Goal: Task Accomplishment & Management: Use online tool/utility

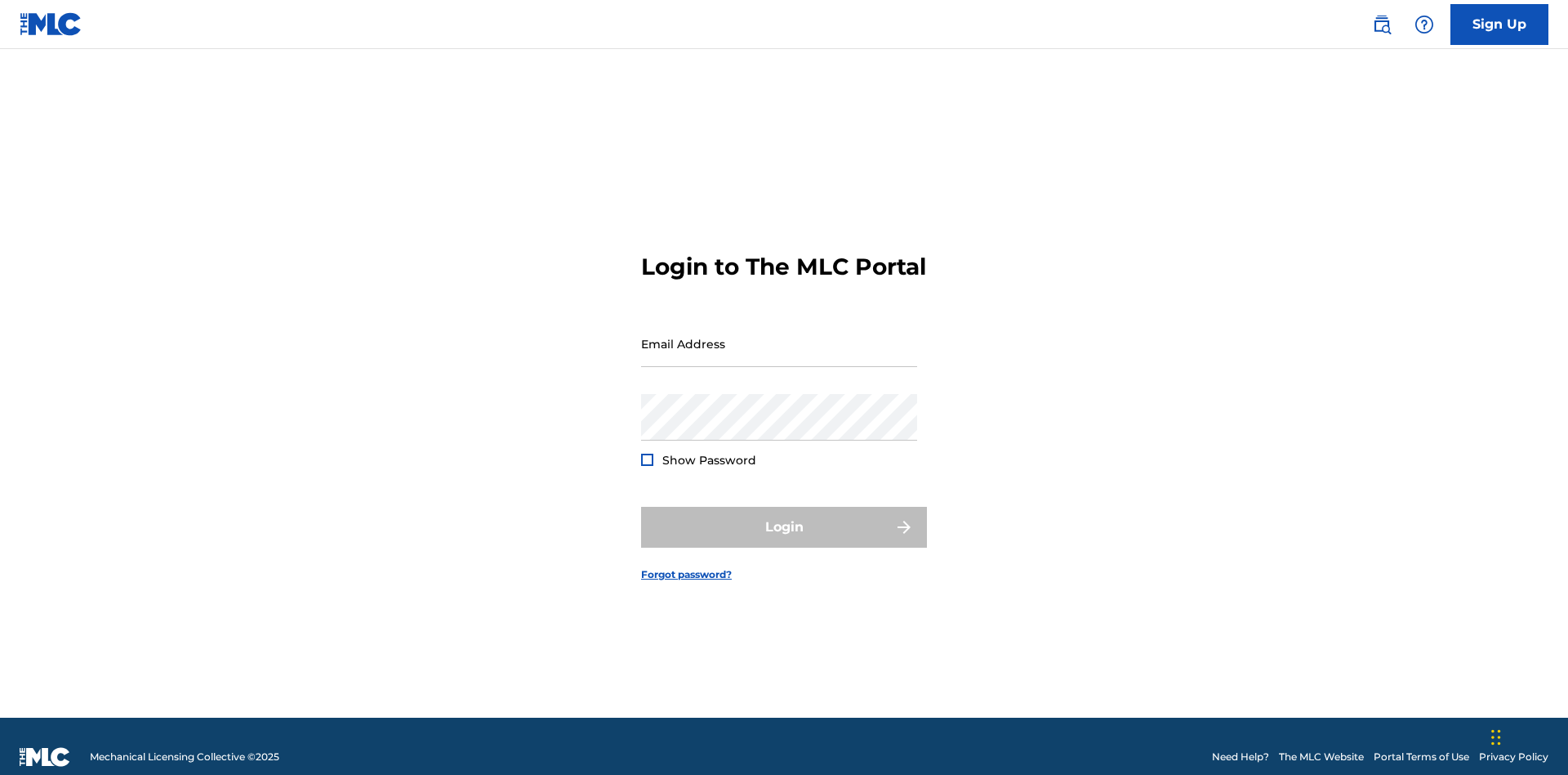
scroll to position [22, 0]
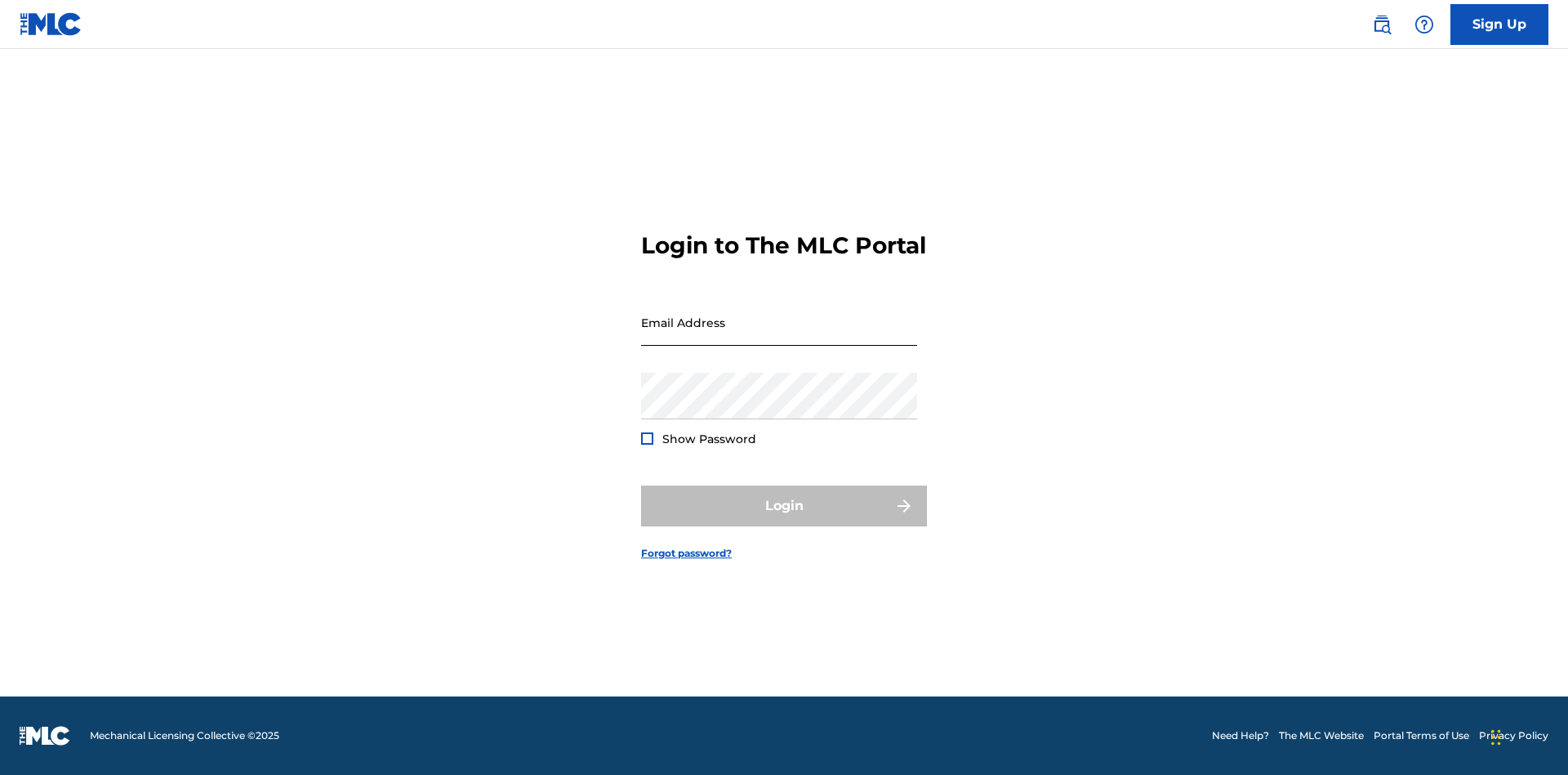
click at [779, 336] on input "Email Address" at bounding box center [780, 322] width 276 height 46
type input "Duke.McTesterson@gmail.com"
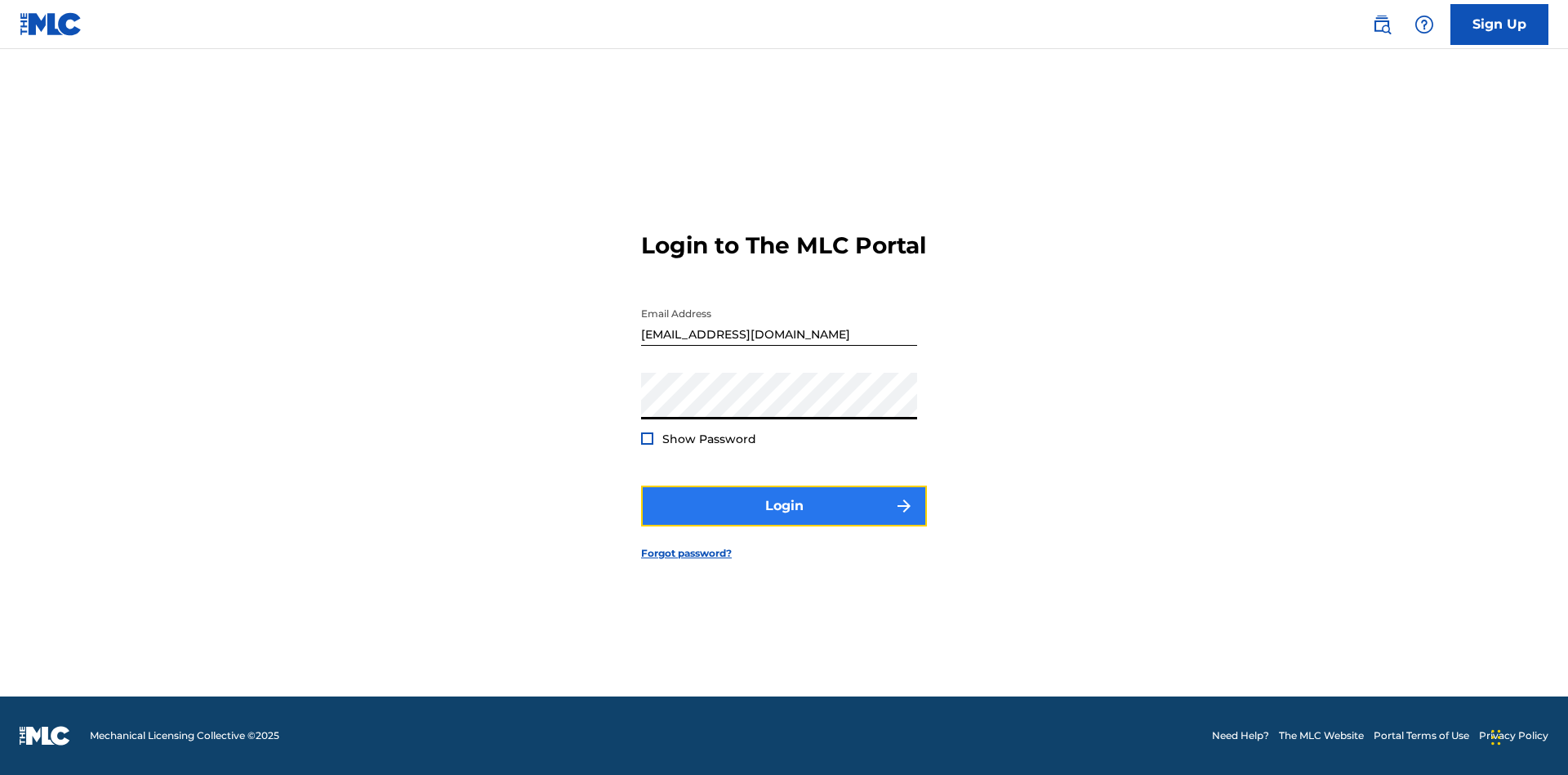
click at [784, 519] on button "Login" at bounding box center [784, 505] width 286 height 40
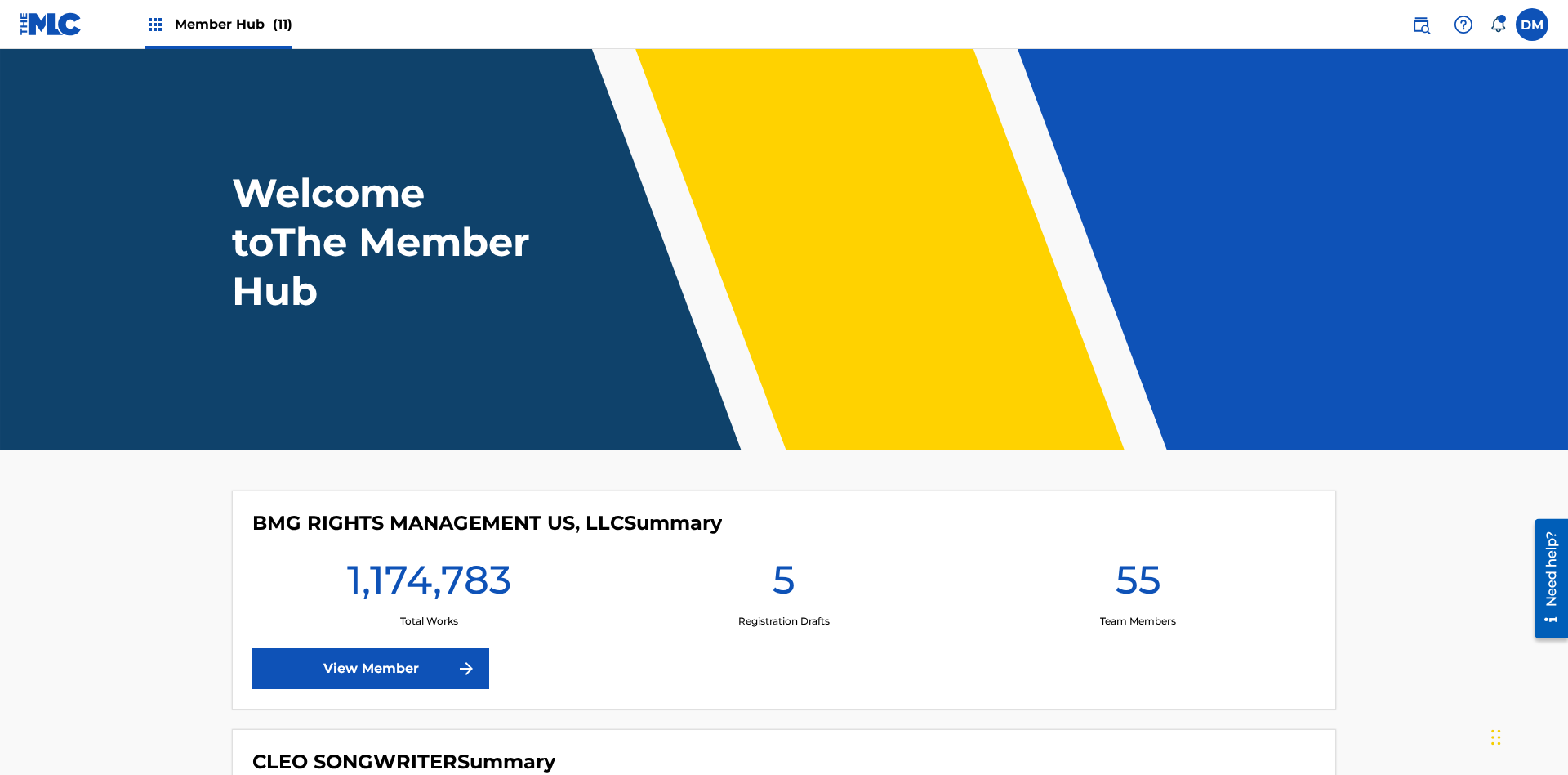
click at [233, 24] on span "Member Hub (11)" at bounding box center [233, 24] width 117 height 19
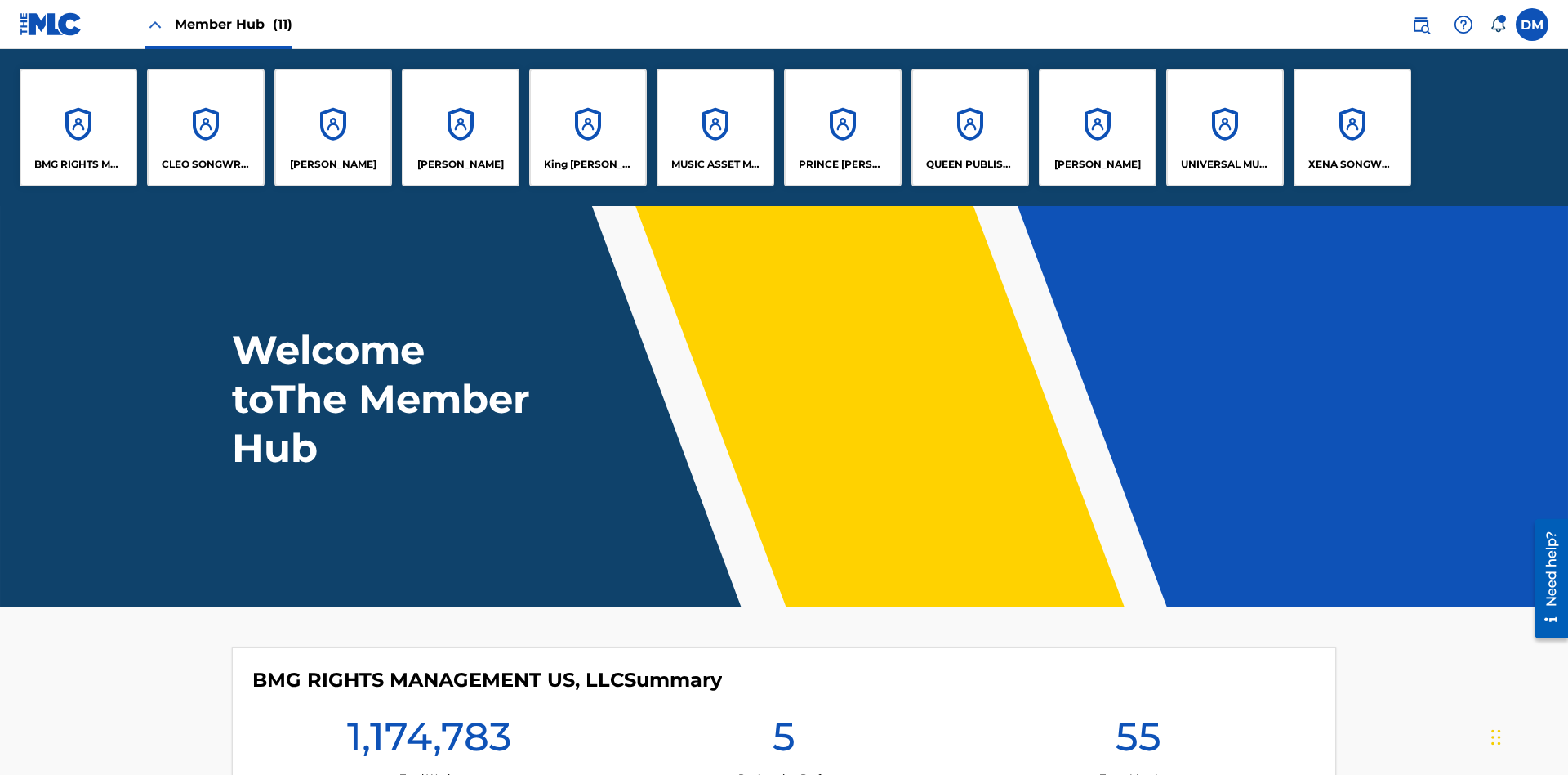
scroll to position [59, 0]
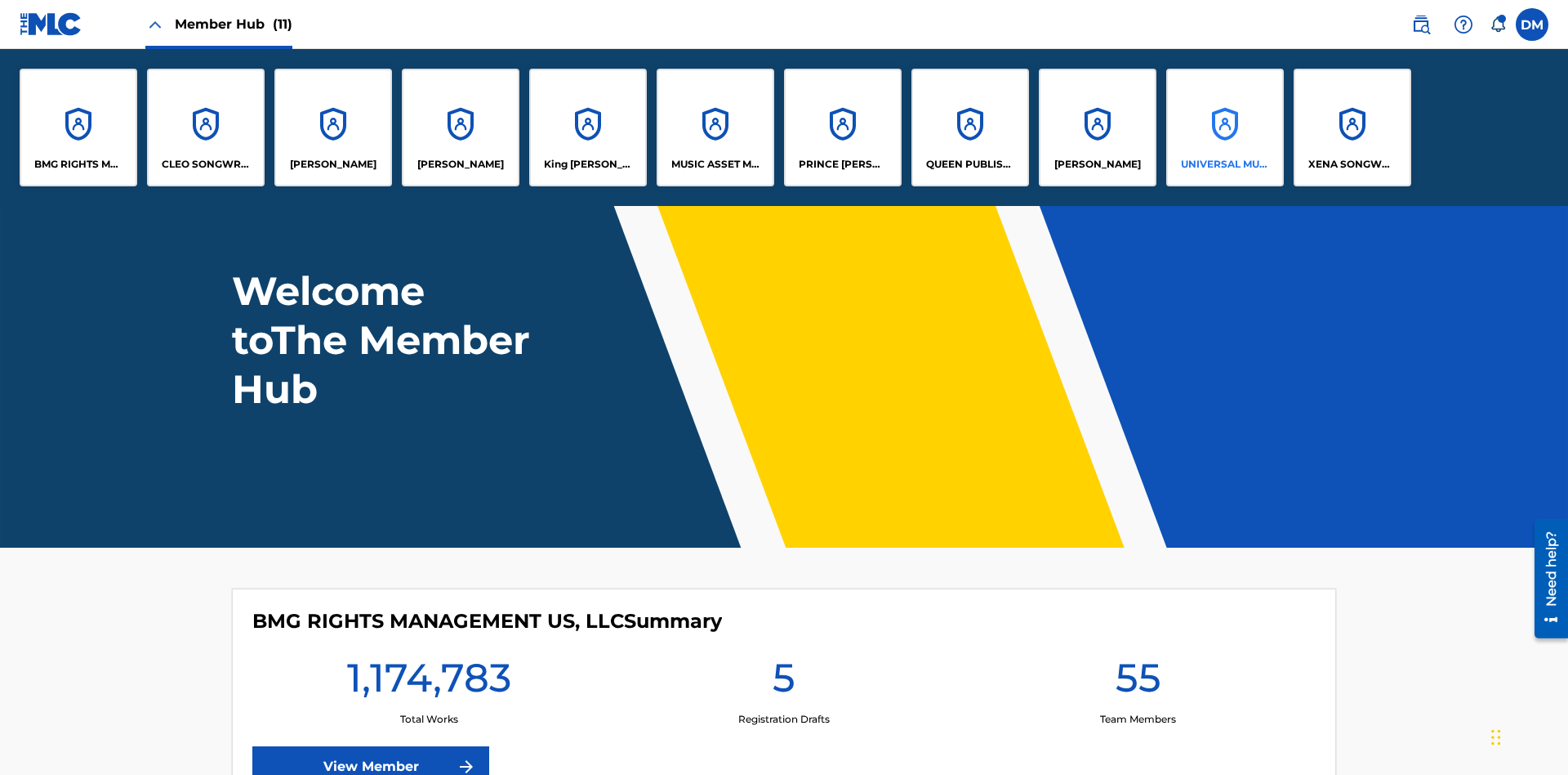
click at [1225, 164] on p "UNIVERSAL MUSIC PUB GROUP" at bounding box center [1226, 164] width 89 height 15
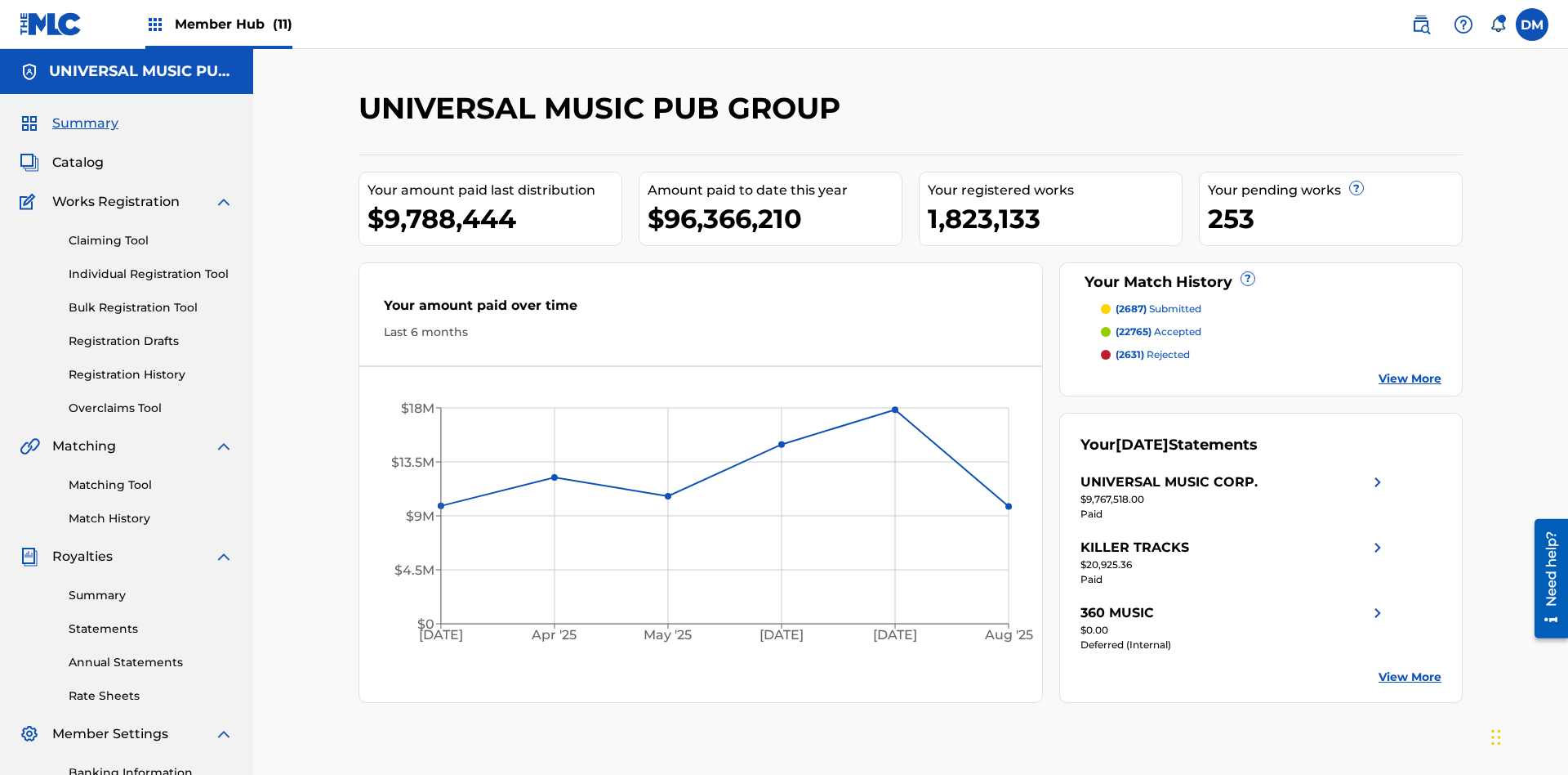
scroll to position [239, 0]
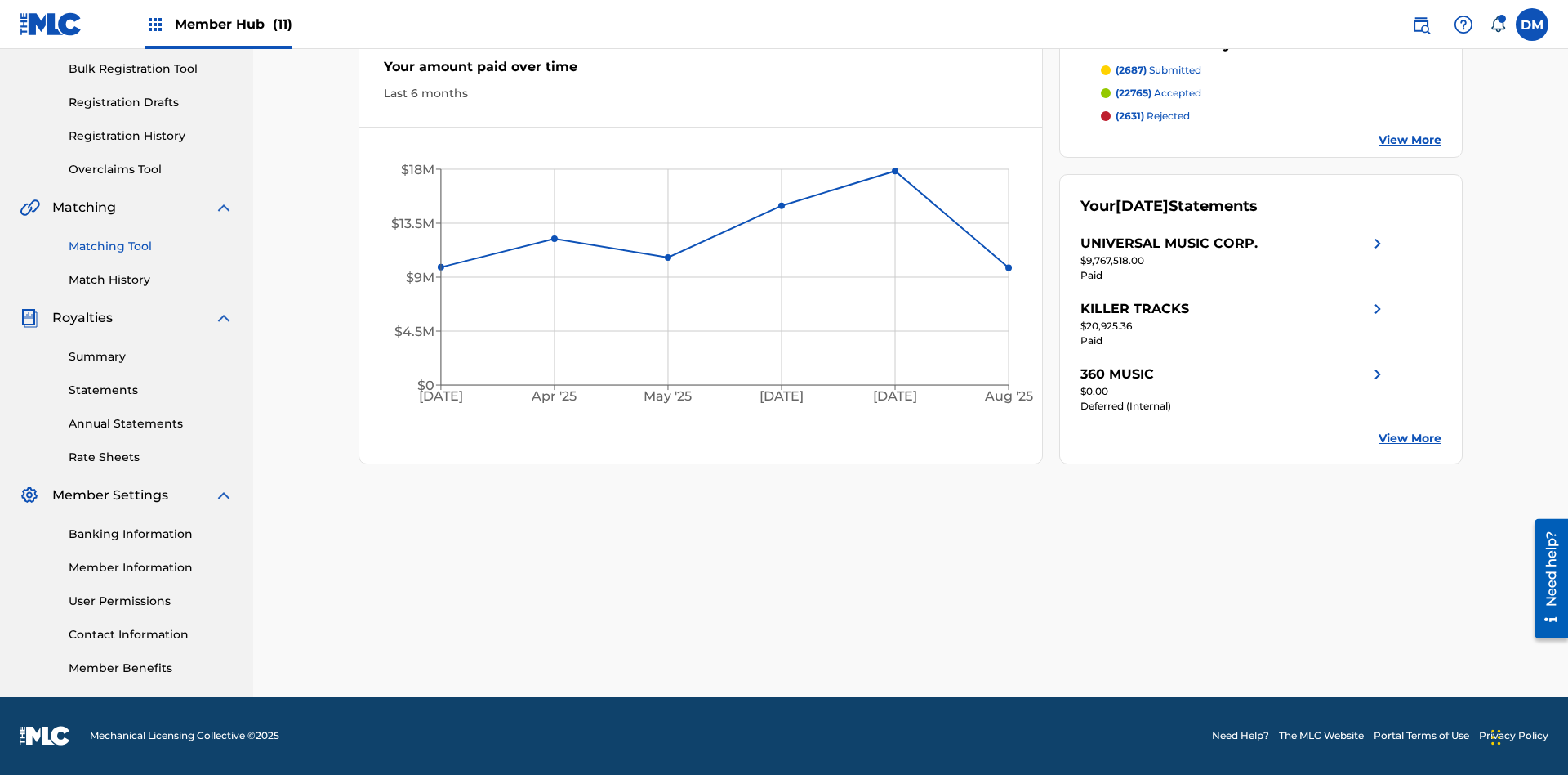
click at [151, 246] on link "Matching Tool" at bounding box center [151, 246] width 165 height 17
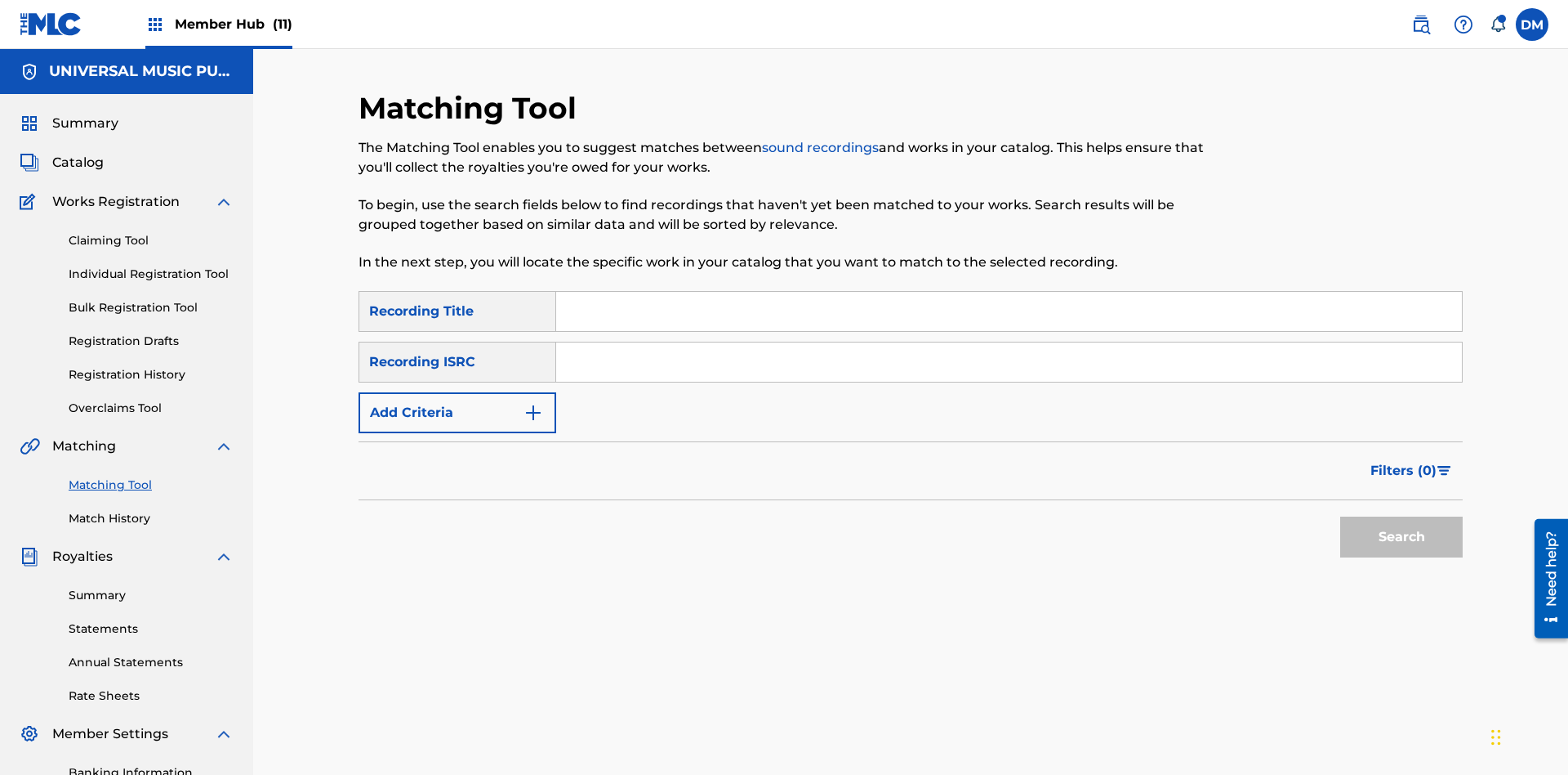
scroll to position [239, 0]
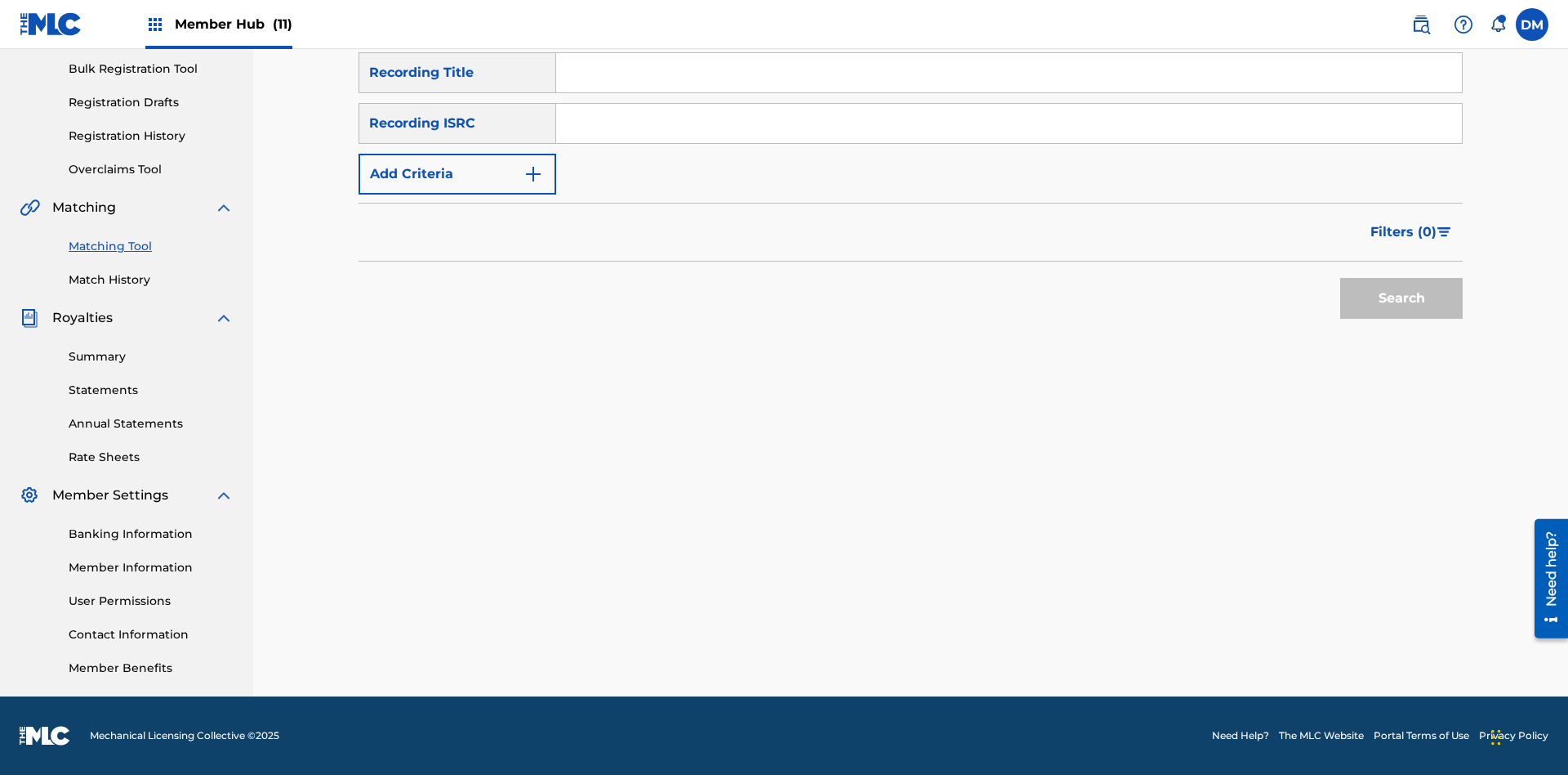
click at [1008, 123] on input "Search Form" at bounding box center [1009, 123] width 906 height 39
type input "US2AH0500028"
click at [1401, 298] on button "Search" at bounding box center [1401, 297] width 122 height 40
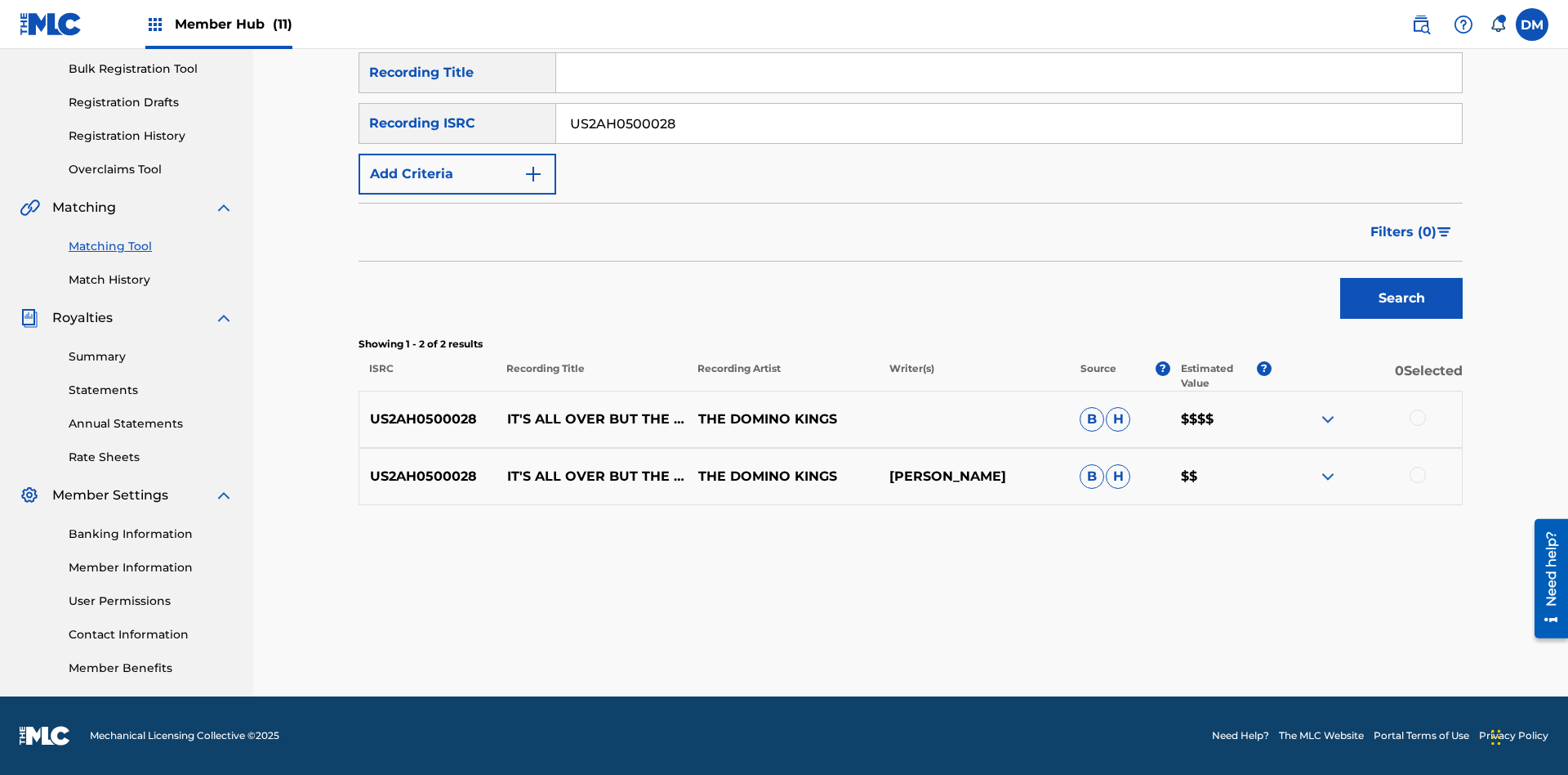
click at [1008, 123] on input "US2AH0500028" at bounding box center [1009, 123] width 906 height 39
type input "QZMEN2187405"
click at [1401, 298] on button "Search" at bounding box center [1401, 297] width 122 height 40
click at [1327, 476] on img at bounding box center [1328, 477] width 20 height 20
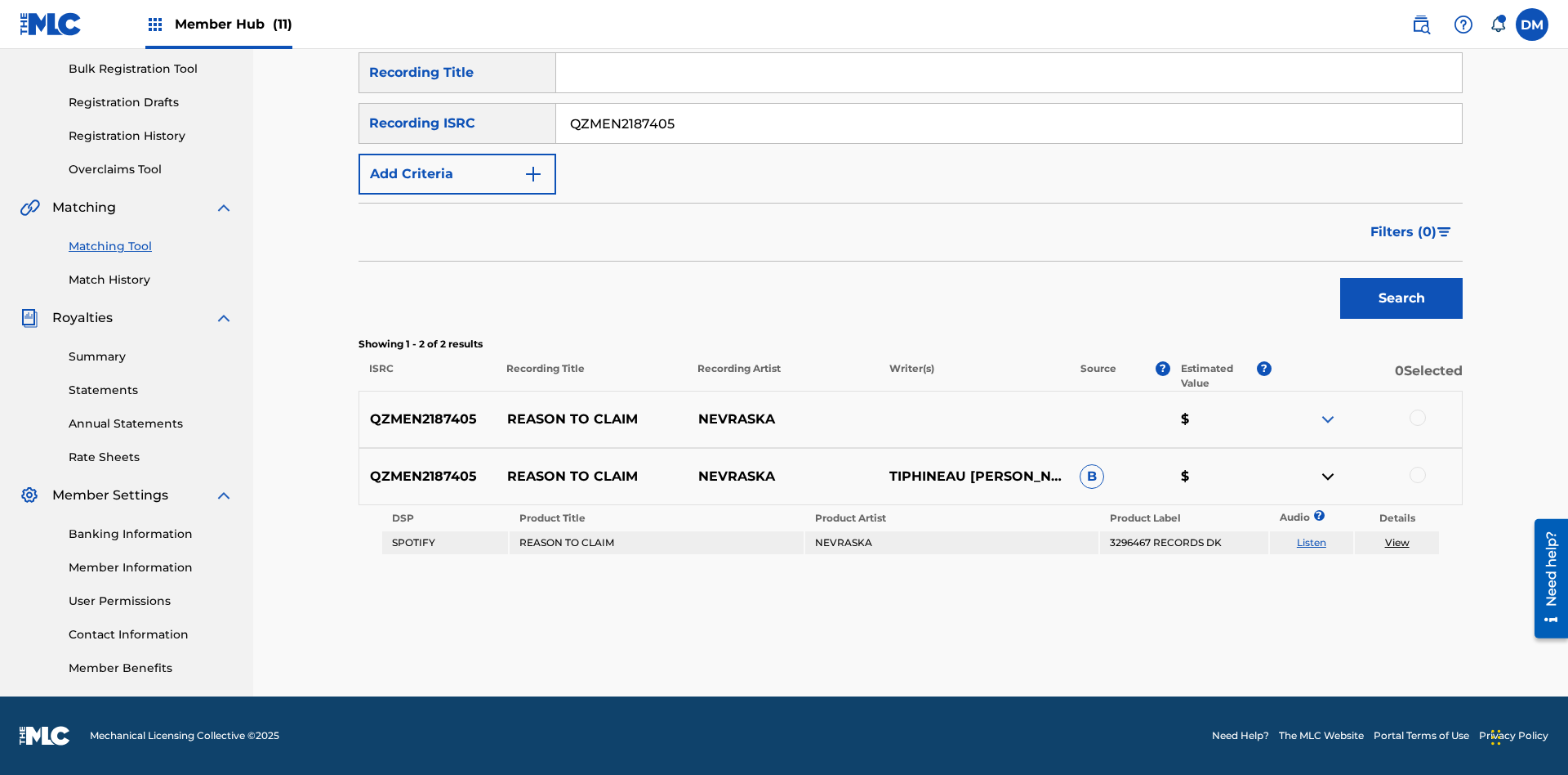
click at [1310, 543] on link "Listen" at bounding box center [1311, 542] width 30 height 12
click at [1396, 543] on link "View" at bounding box center [1397, 542] width 25 height 12
click at [151, 279] on link "Match History" at bounding box center [151, 279] width 165 height 17
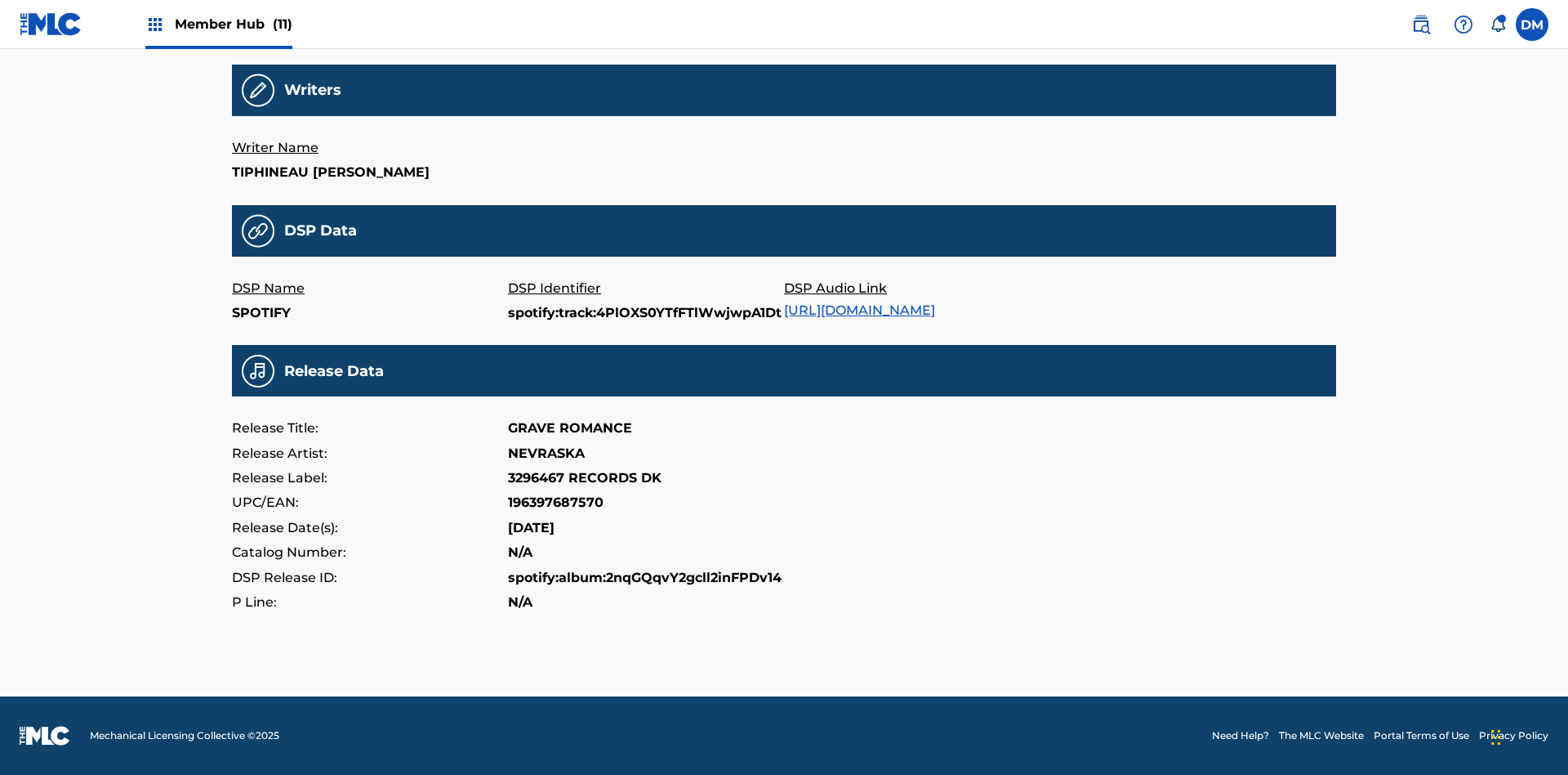
click at [865, 302] on link "[URL][DOMAIN_NAME]" at bounding box center [859, 310] width 151 height 16
